Goal: Browse casually

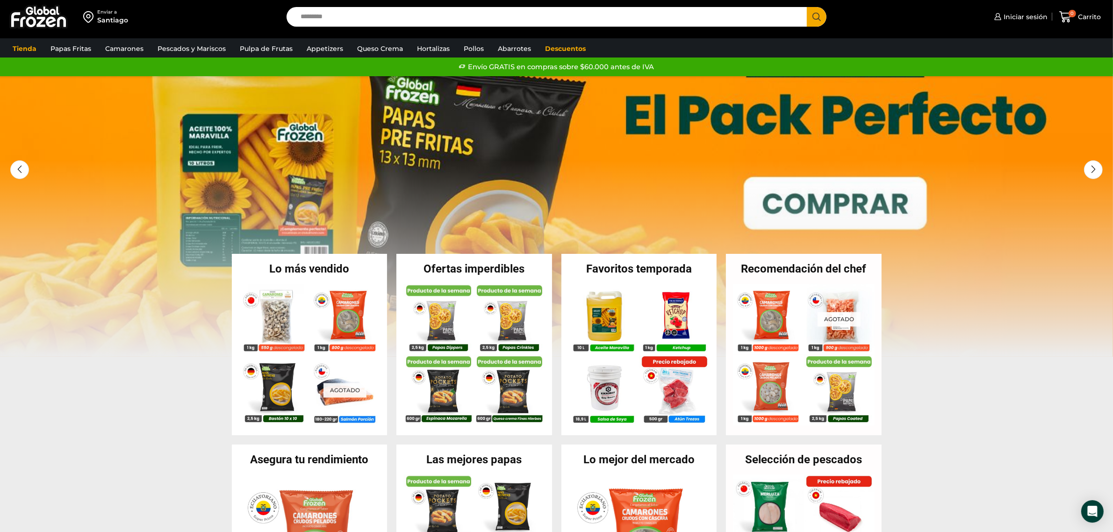
click at [366, 25] on input "Search input" at bounding box center [549, 17] width 507 height 20
click at [352, 27] on div "Enviar a [GEOGRAPHIC_DATA] Search input Search Iniciar sesión *" at bounding box center [556, 17] width 1108 height 34
